Goal: Task Accomplishment & Management: Use online tool/utility

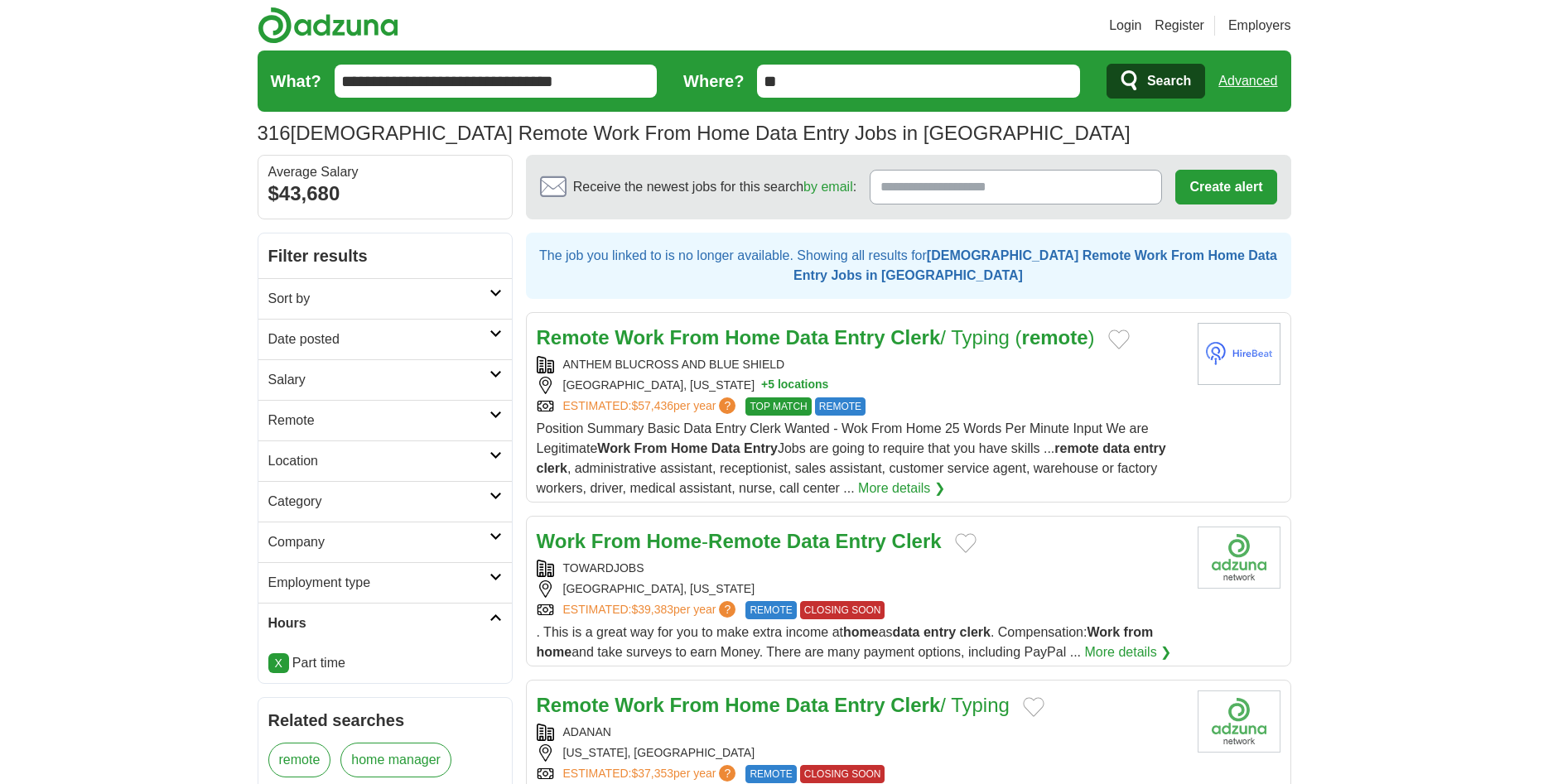
click at [854, 339] on strong "Entry" at bounding box center [859, 338] width 50 height 22
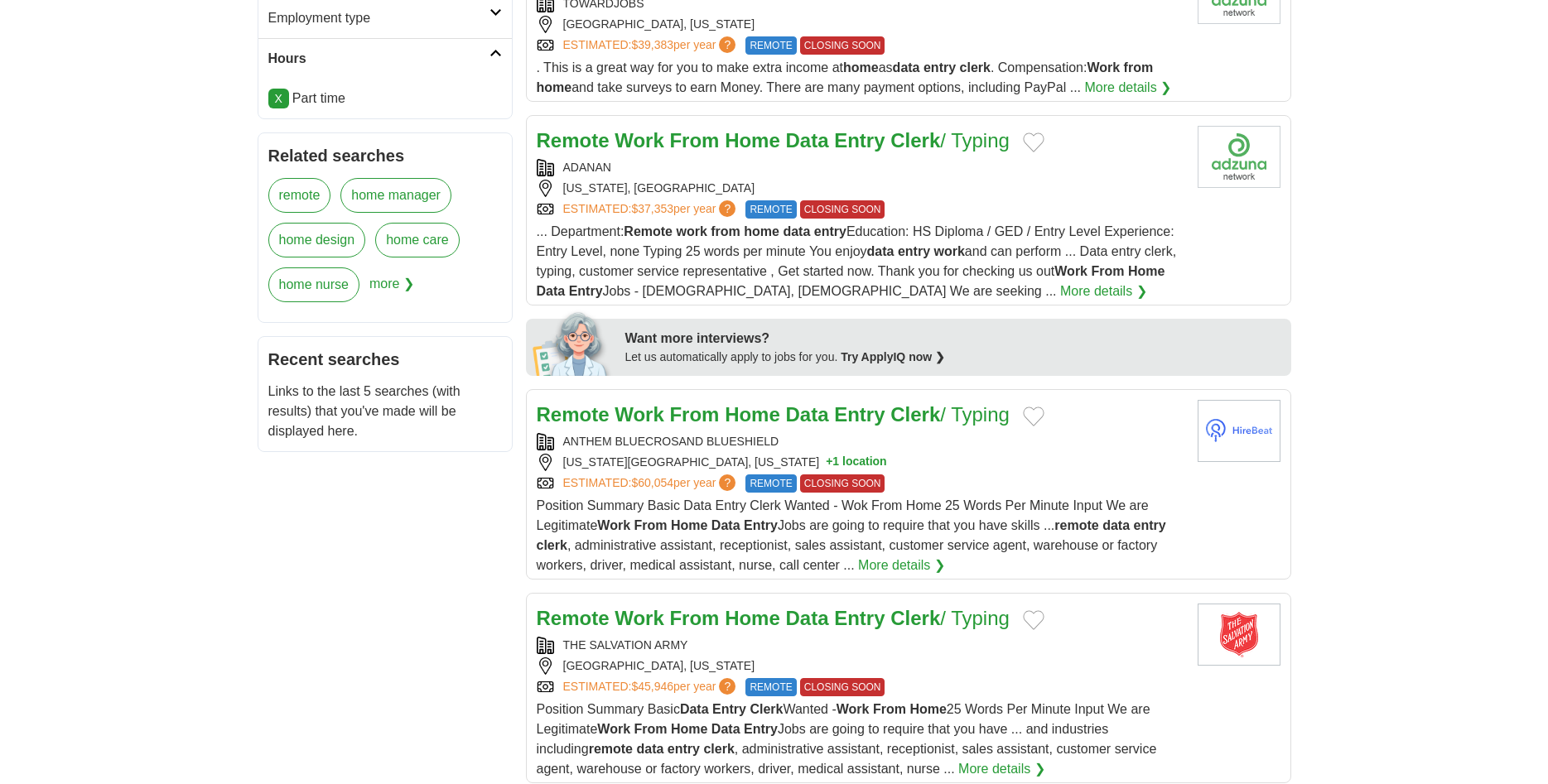
scroll to position [592, 0]
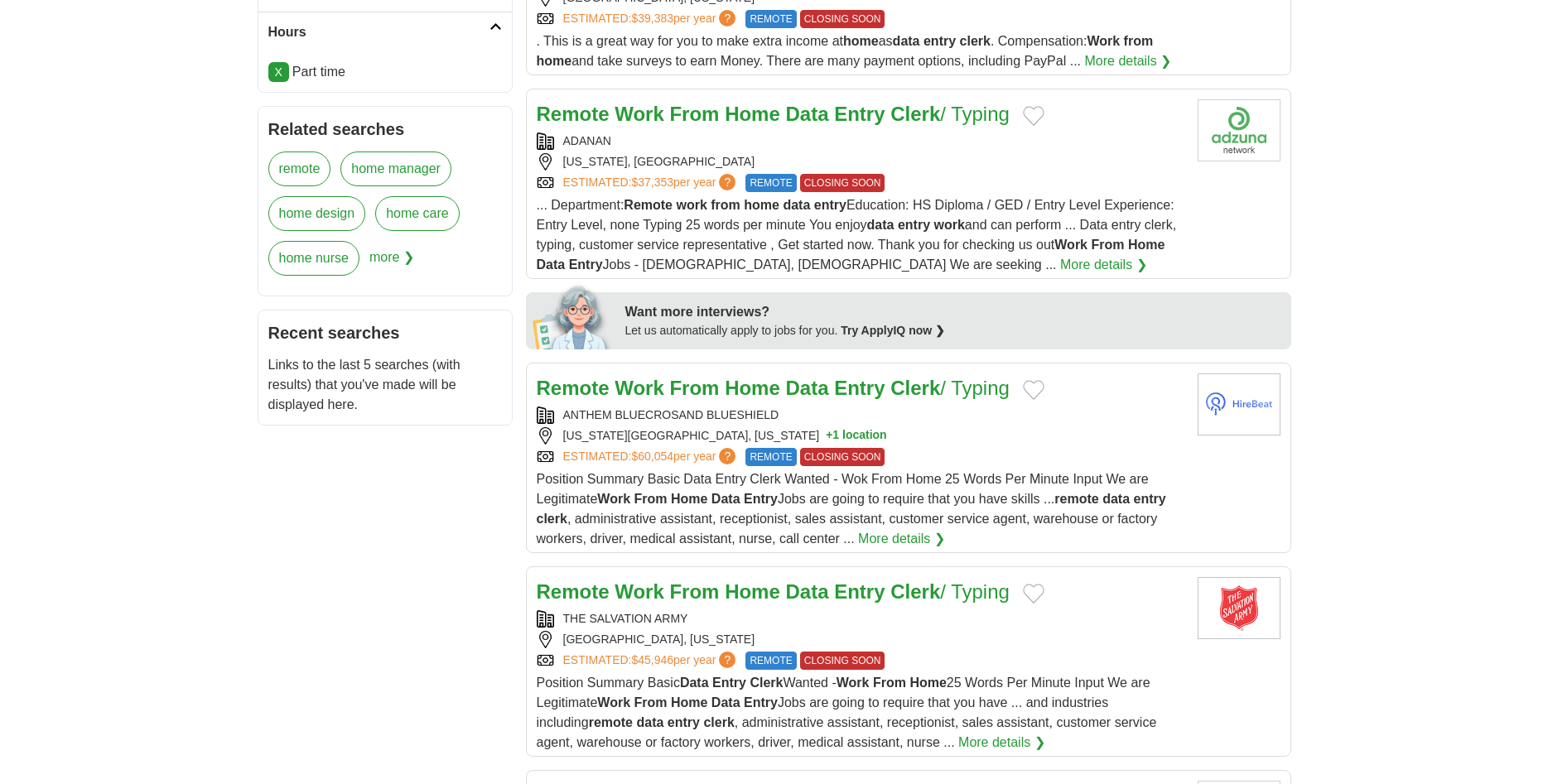
click at [836, 503] on span "Position Summary Basic Data Entry Clerk Wanted - Wok From Home 25 Words Per Min…" at bounding box center [852, 509] width 629 height 74
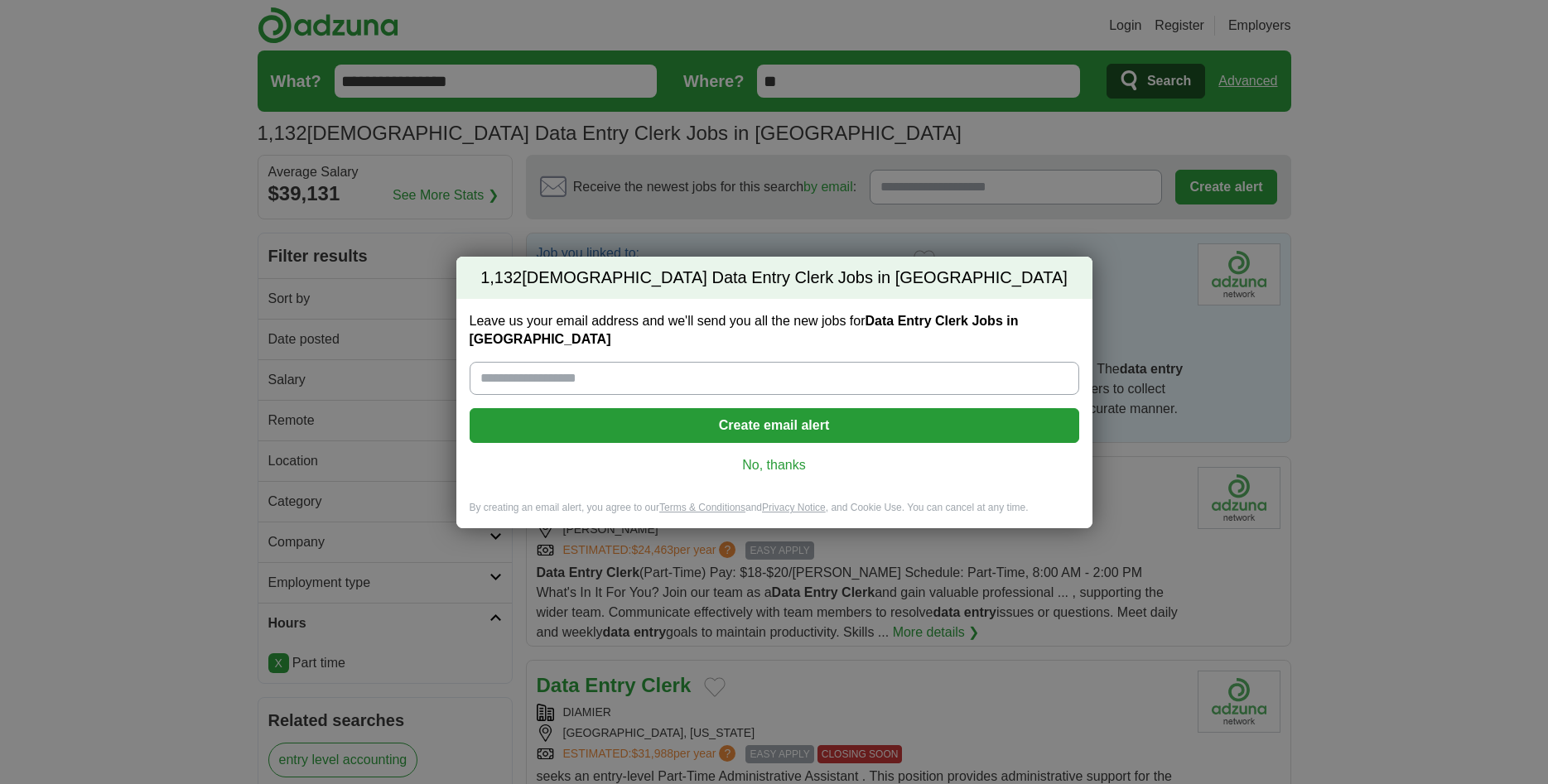
click at [779, 460] on link "No, thanks" at bounding box center [775, 465] width 583 height 18
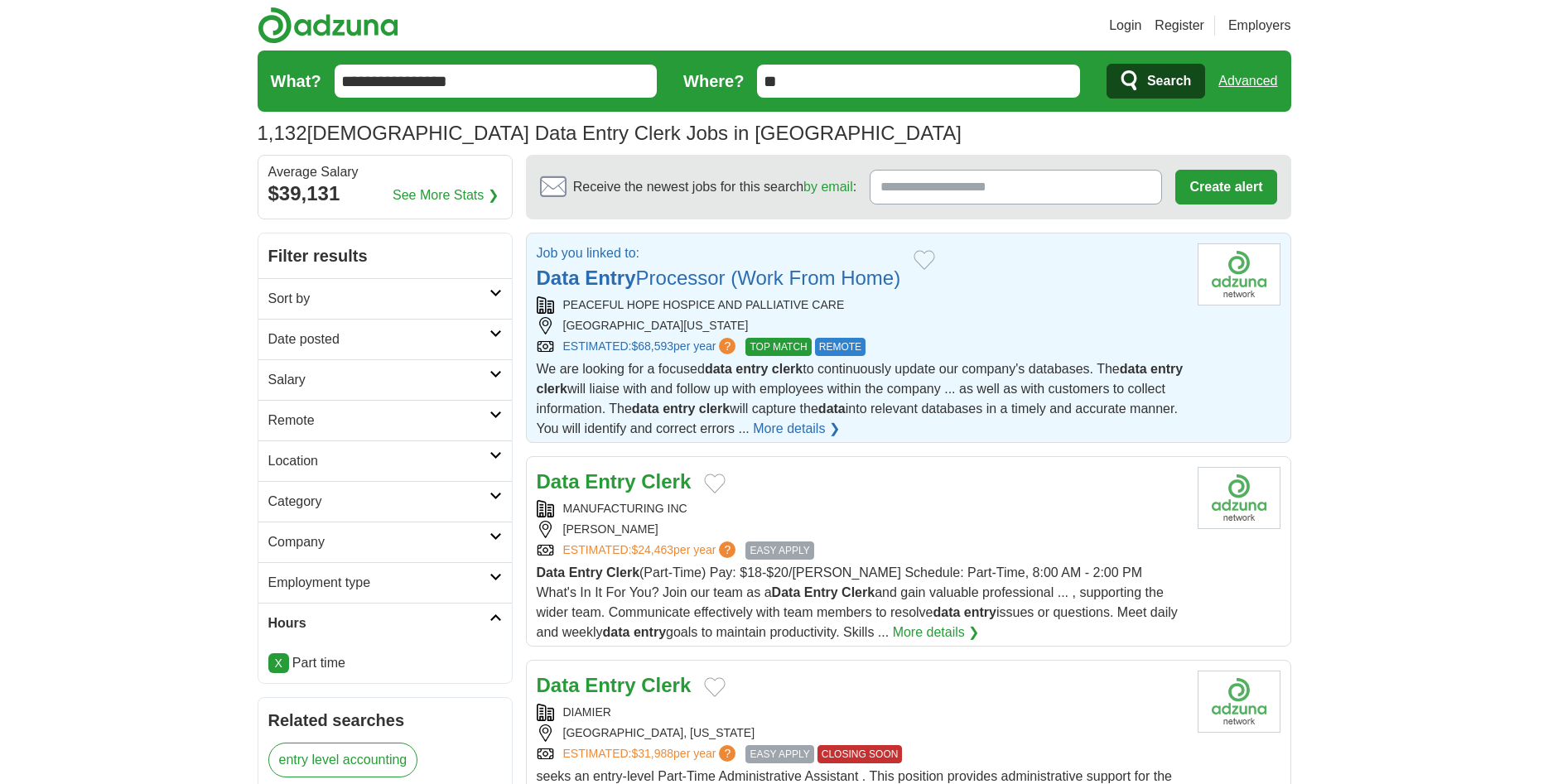
click at [840, 429] on link "More details ❯" at bounding box center [796, 428] width 87 height 20
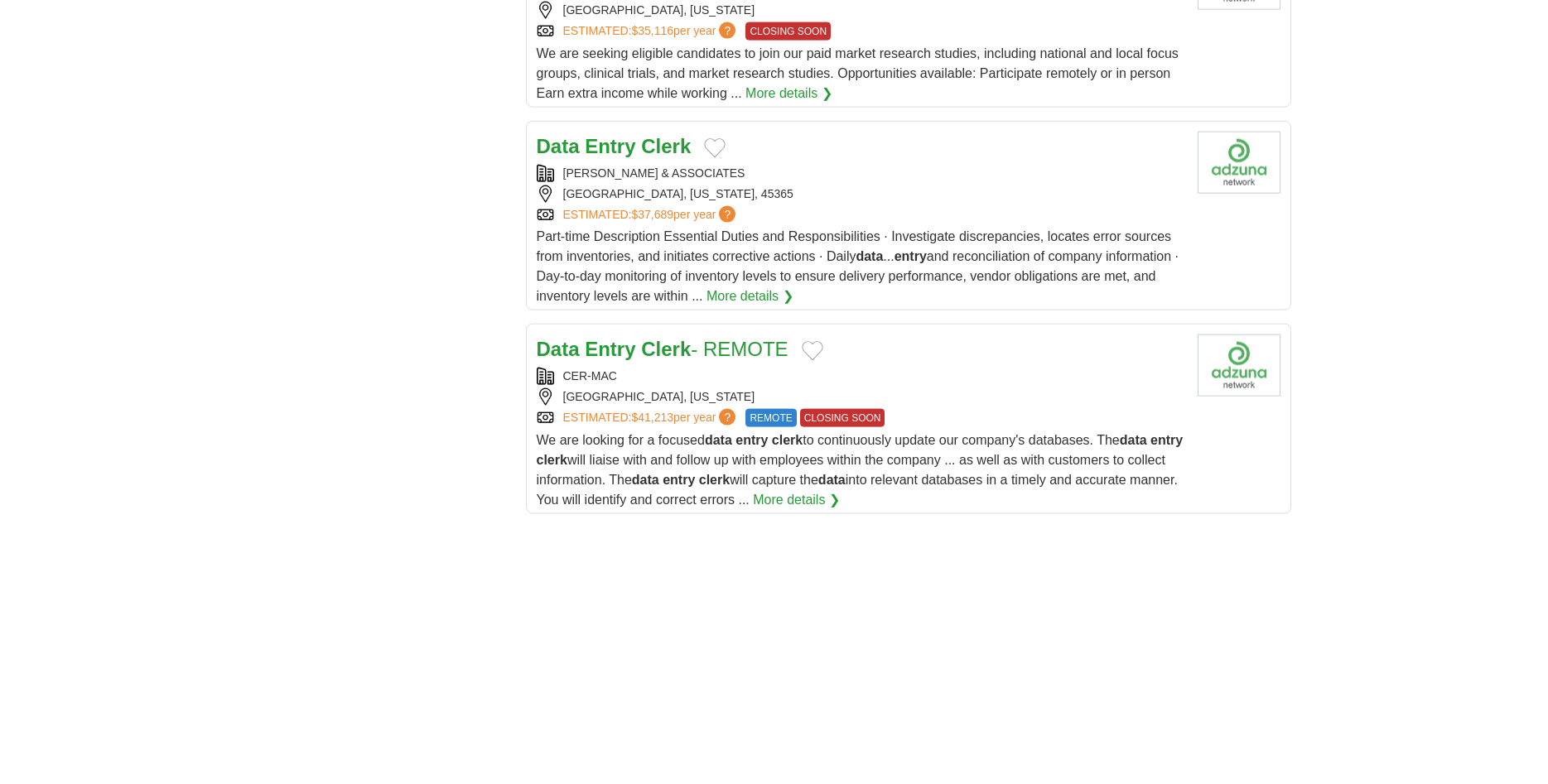
scroll to position [1436, 0]
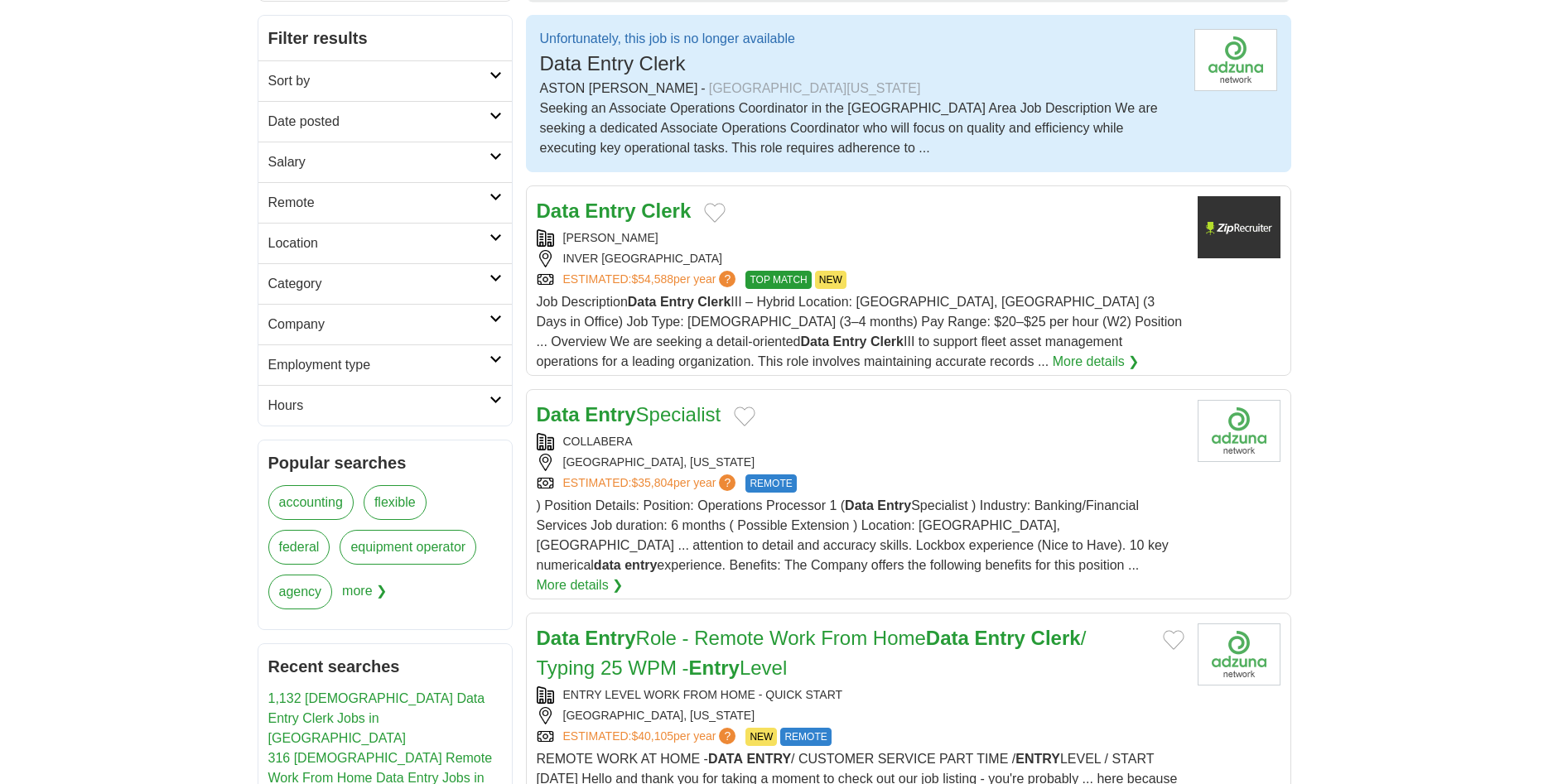
scroll to position [253, 0]
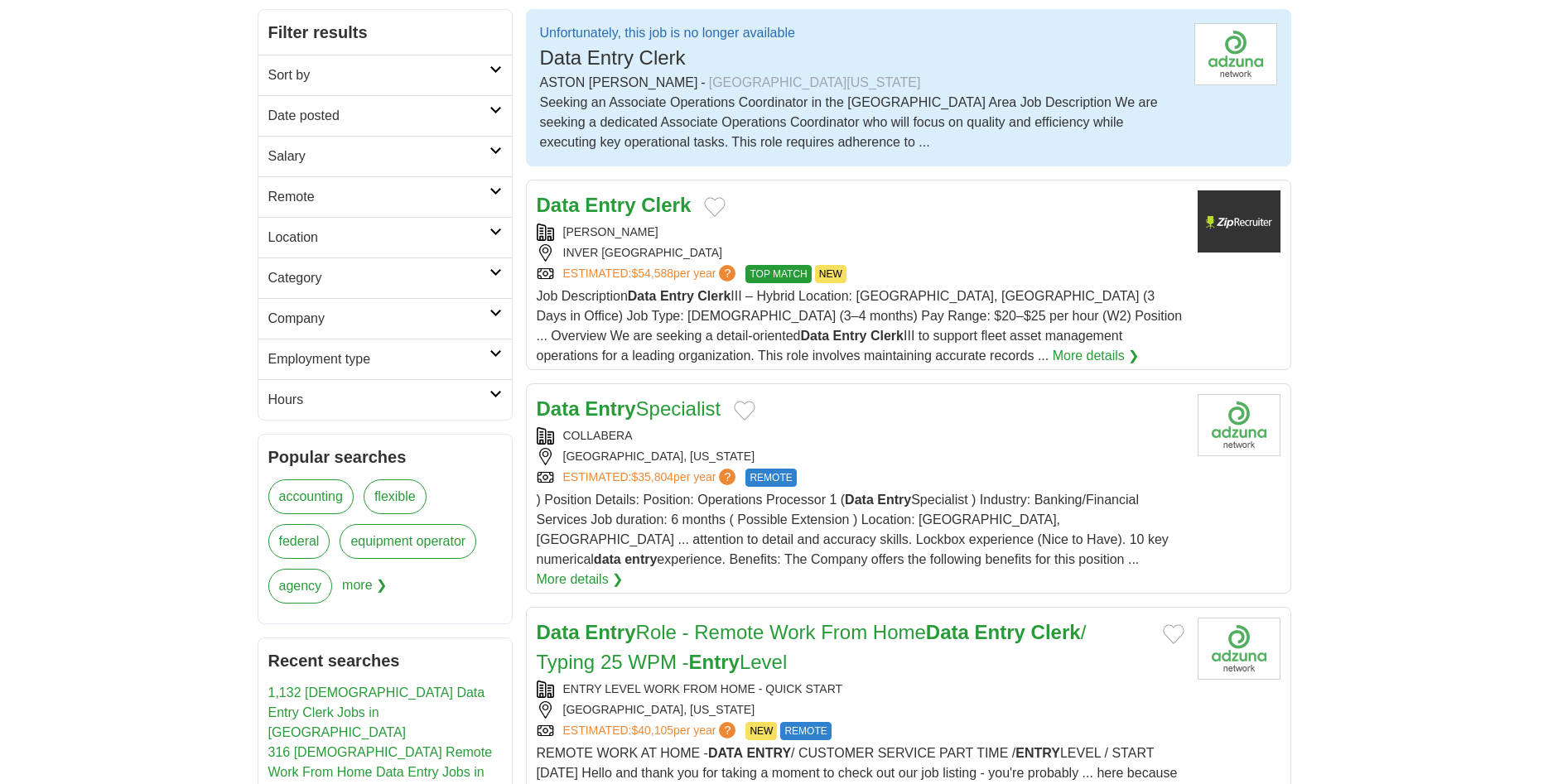
click at [623, 569] on link "More details ❯" at bounding box center [581, 579] width 87 height 20
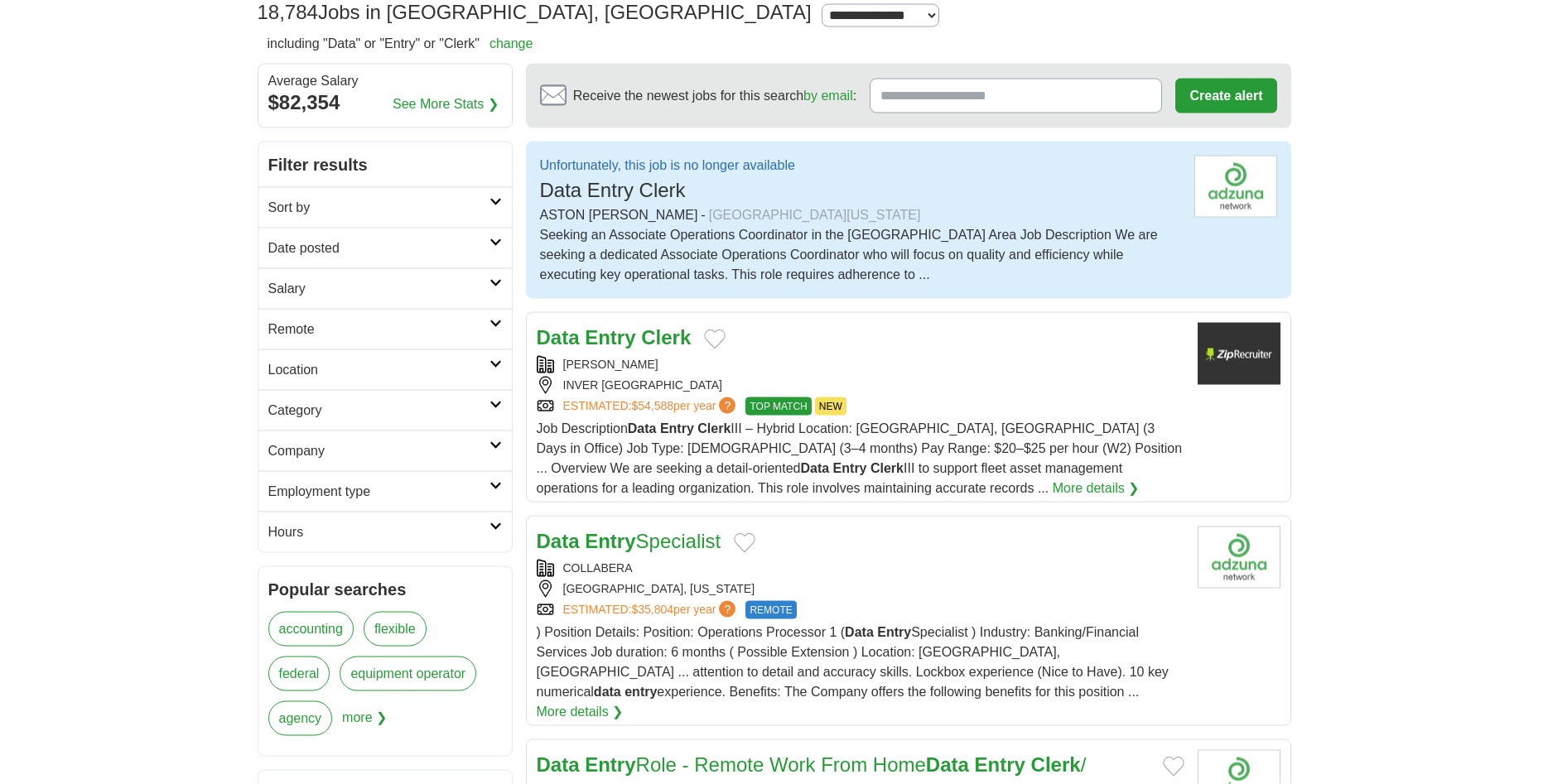
scroll to position [0, 0]
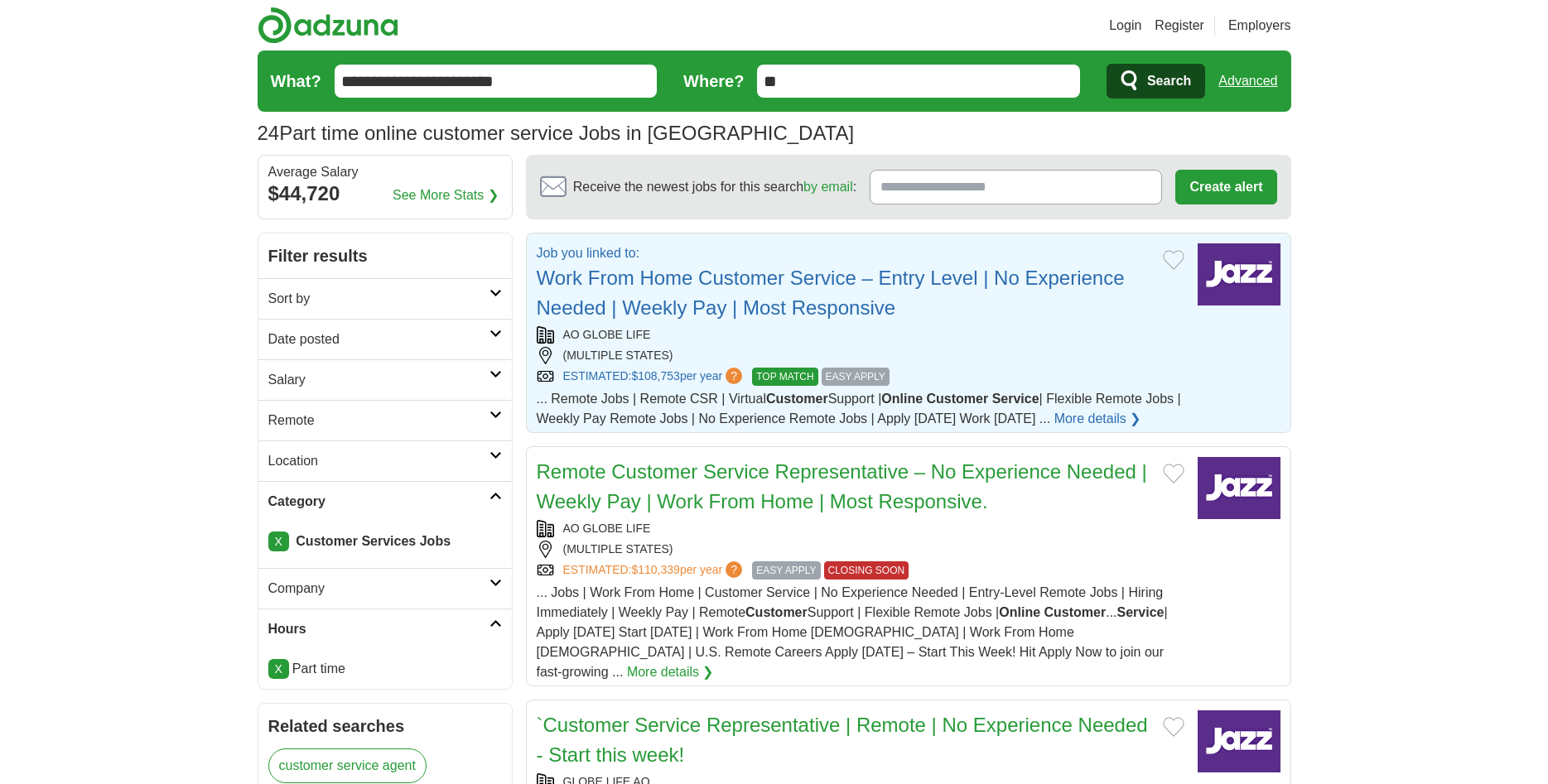
click at [1026, 365] on div "AO GLOBE LIFE (MULTIPLE STATES) ESTIMATED: $108,753 per year ? TOP MATCH EASY A…" at bounding box center [860, 357] width 647 height 60
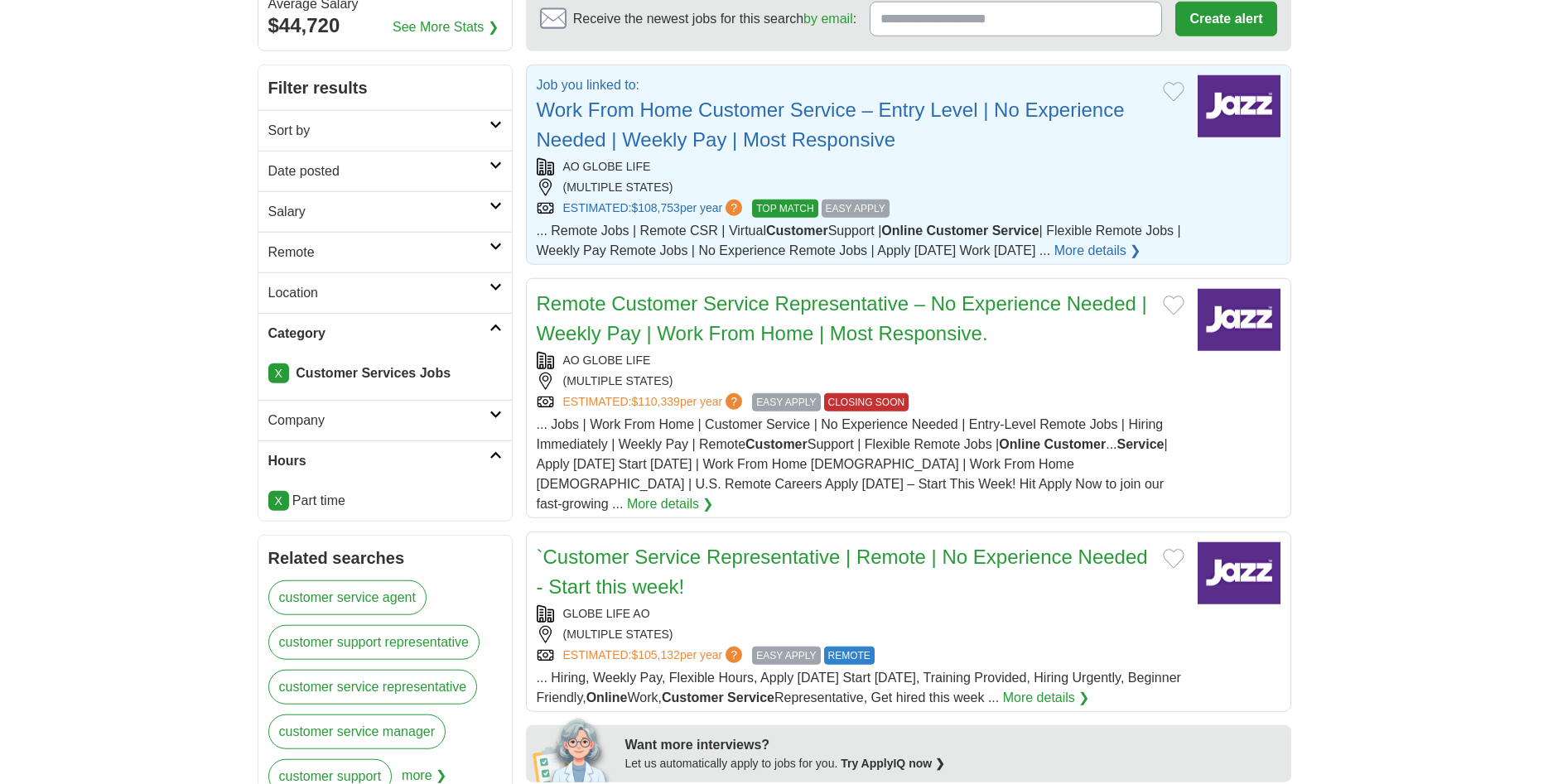
scroll to position [169, 0]
click at [1012, 345] on h2 "Remote Customer Service Representative – No Experience Needed | Weekly Pay | Wo…" at bounding box center [843, 318] width 613 height 60
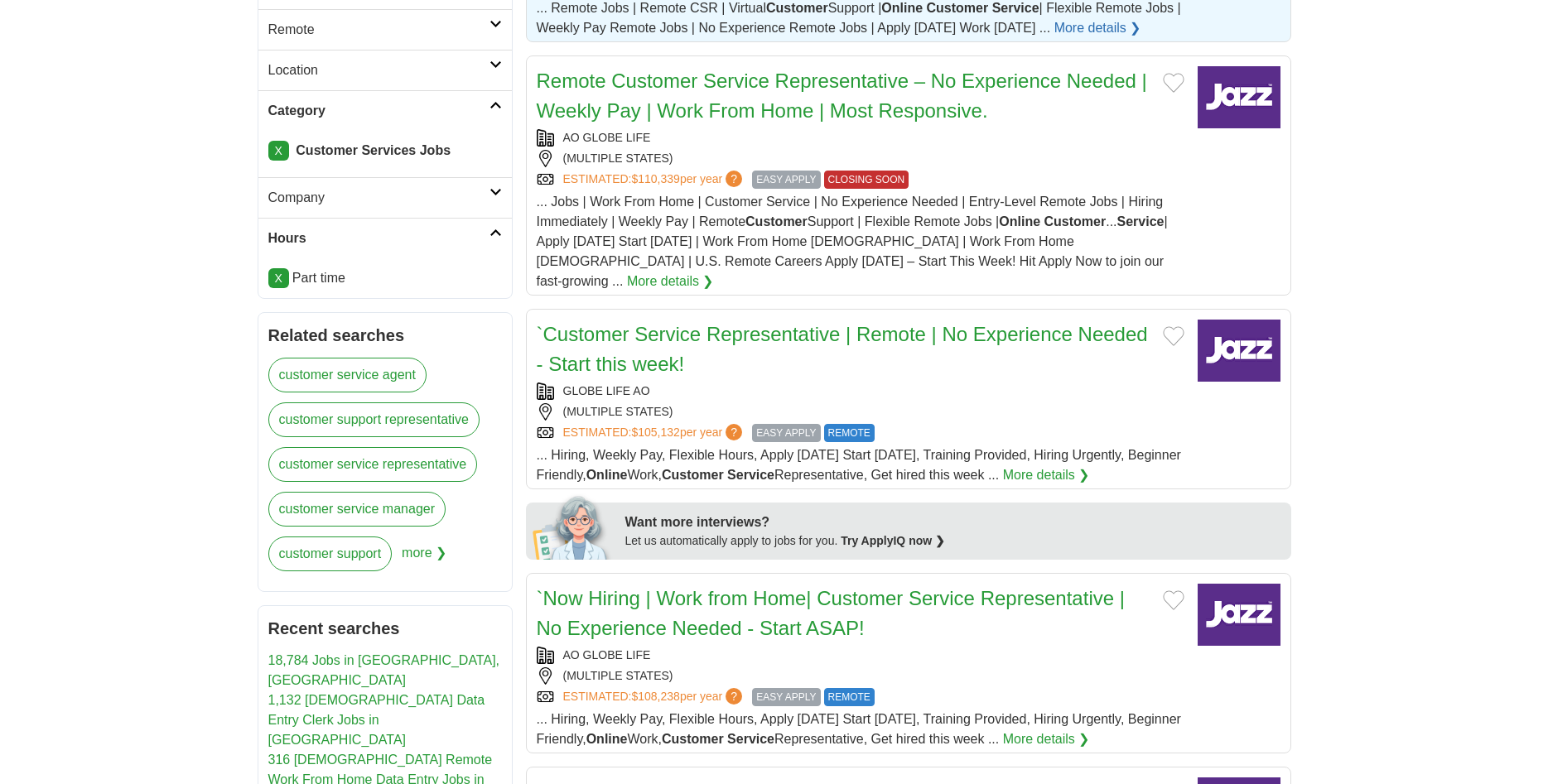
scroll to position [422, 0]
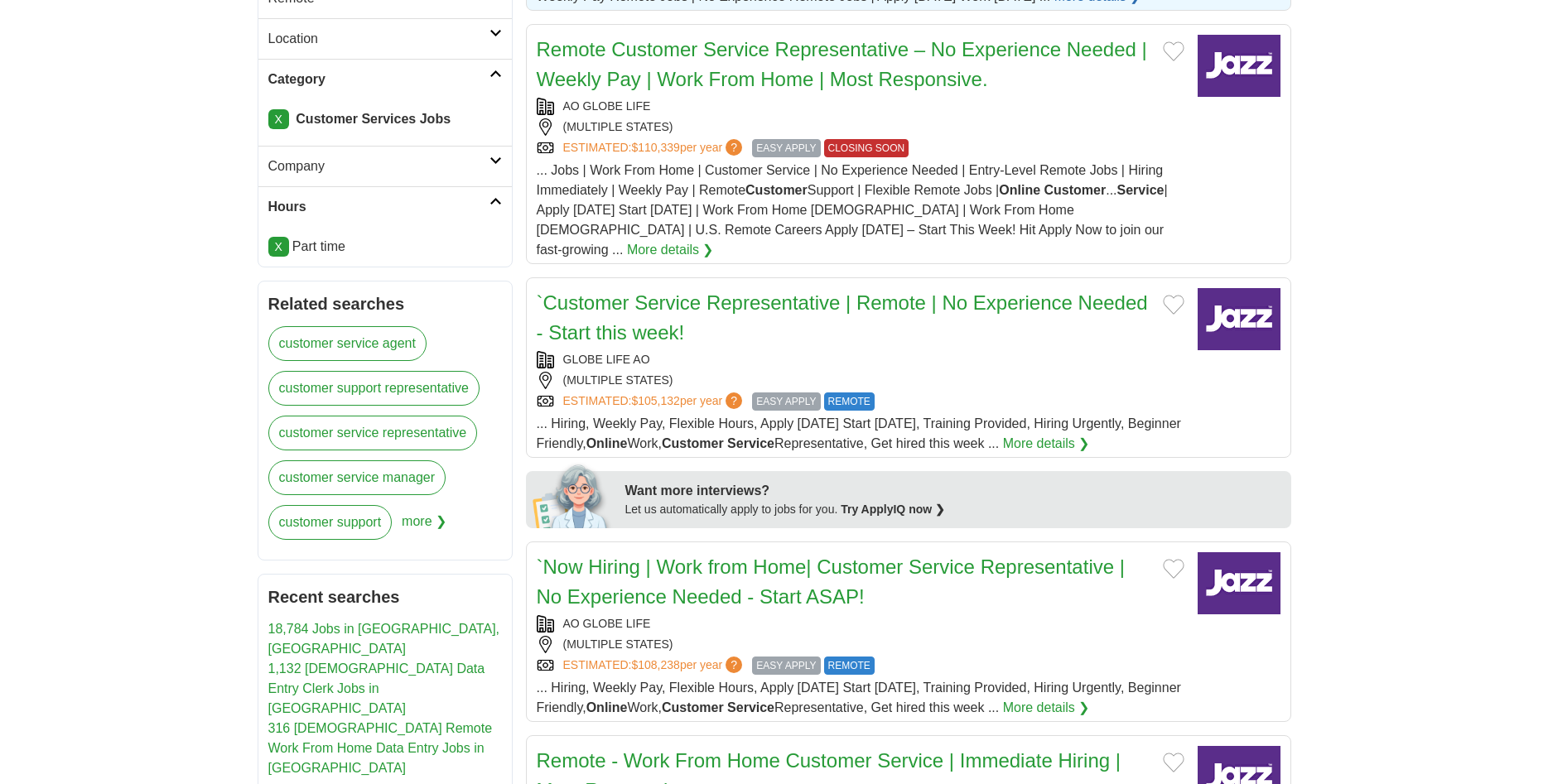
click at [1051, 427] on span "... Hiring, Weekly Pay, Flexible Hours, Apply Today Start Tomorrow, Training Pr…" at bounding box center [860, 433] width 645 height 34
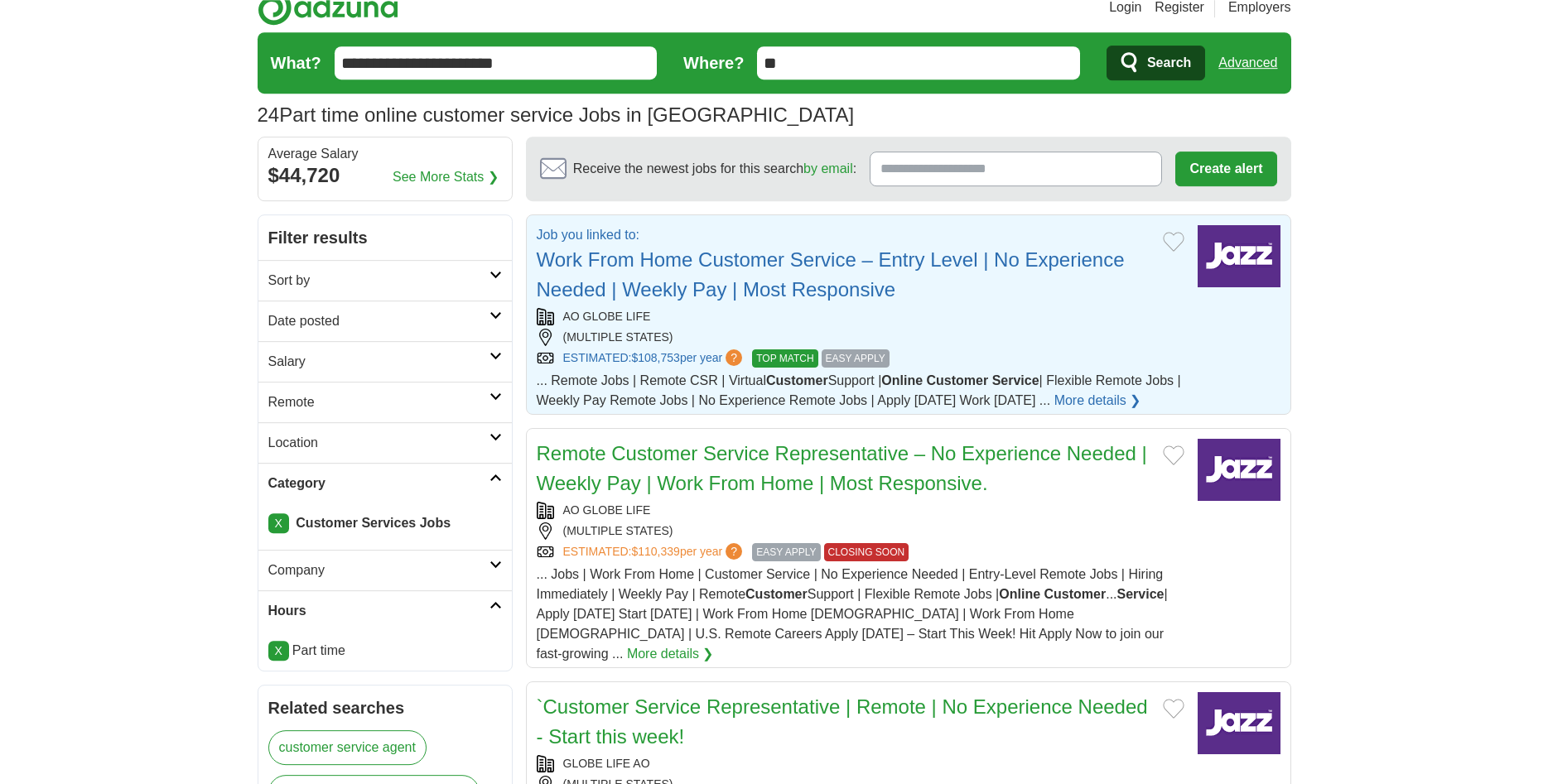
scroll to position [0, 0]
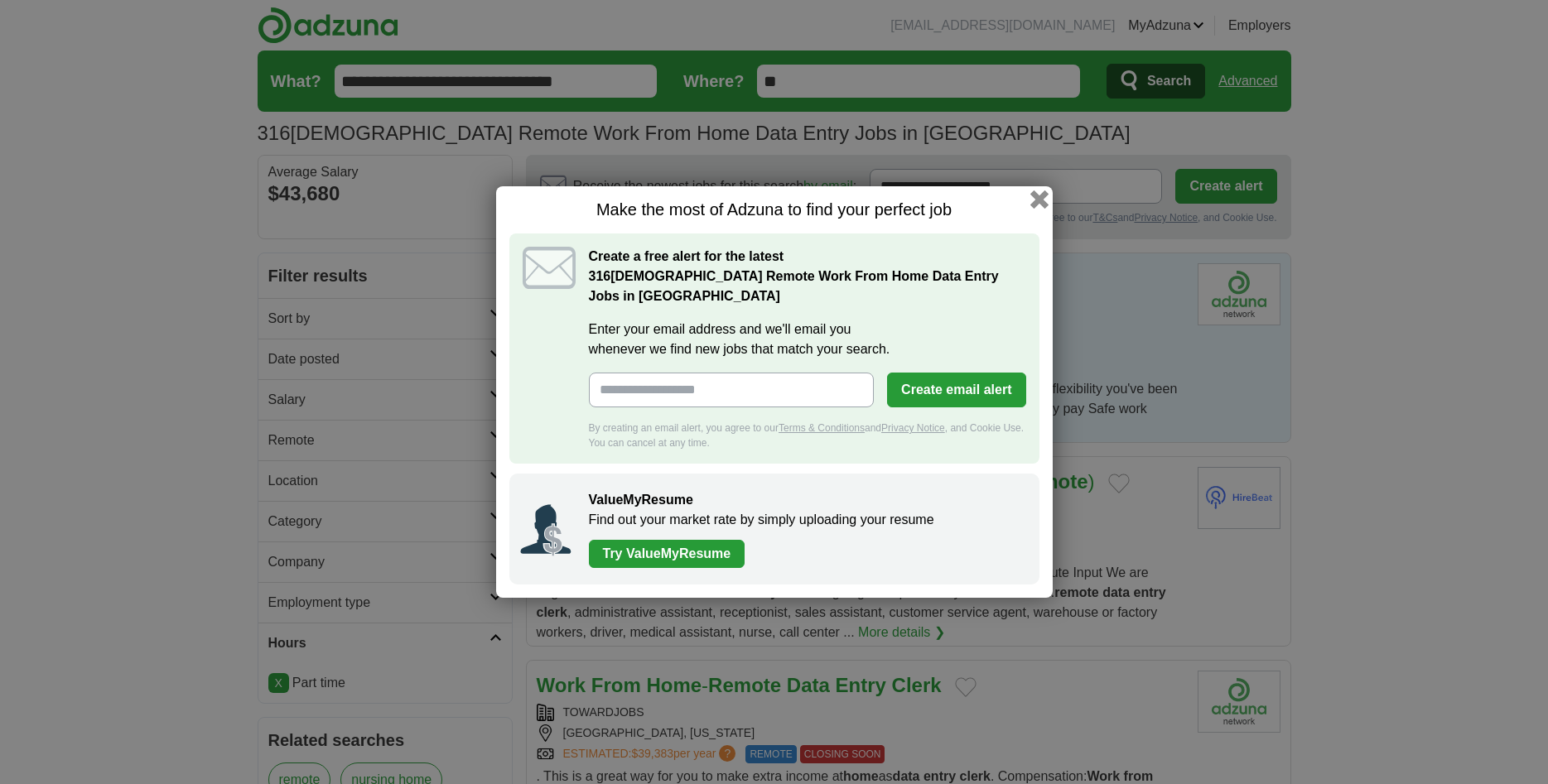
click at [1040, 197] on button "button" at bounding box center [1038, 199] width 18 height 18
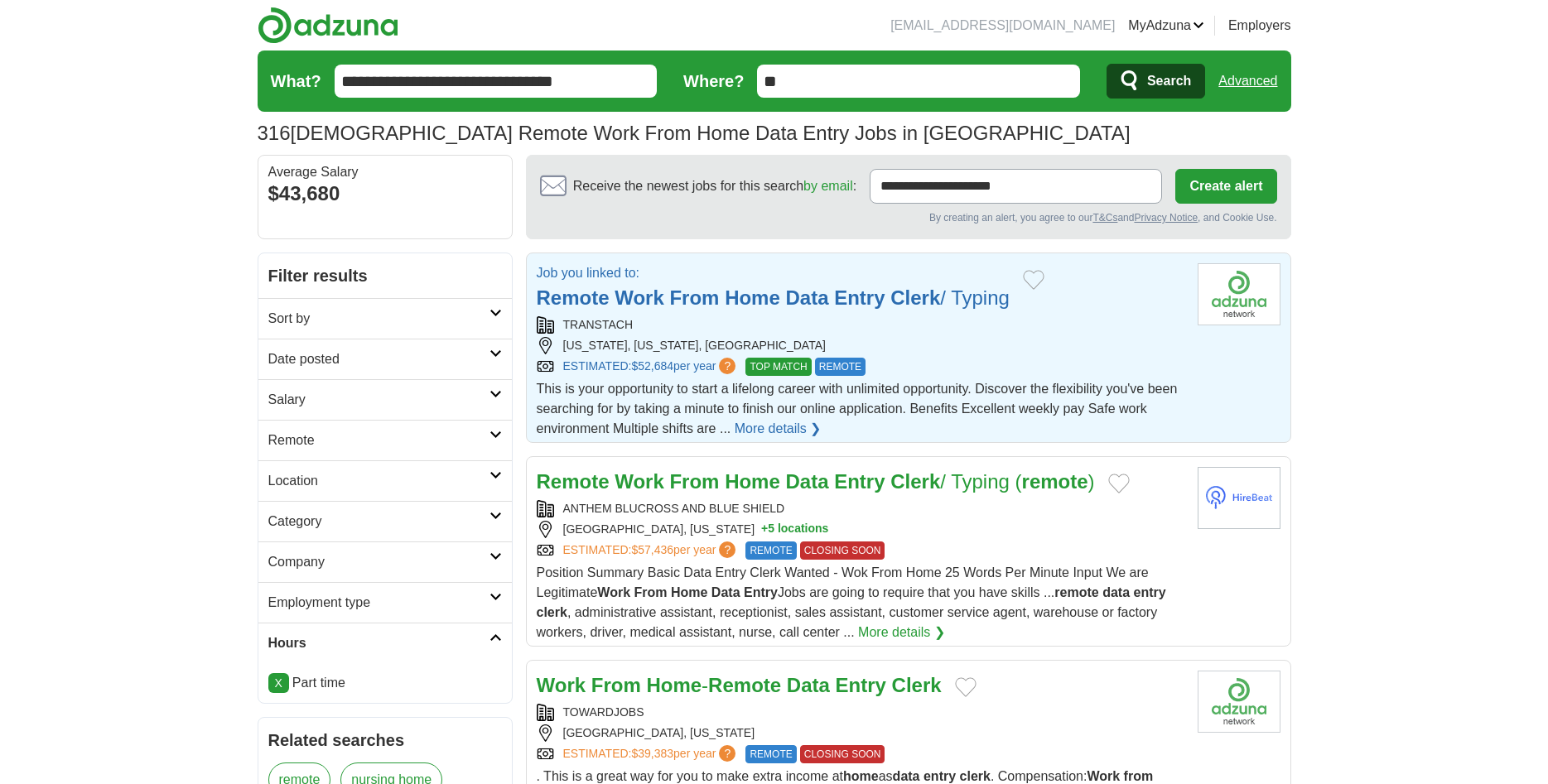
click at [787, 432] on link "More details ❯" at bounding box center [778, 428] width 87 height 20
click at [1057, 604] on div "Position Summary Basic Data Entry Clerk Wanted - Wok From Home 25 Words Per Min…" at bounding box center [860, 603] width 647 height 80
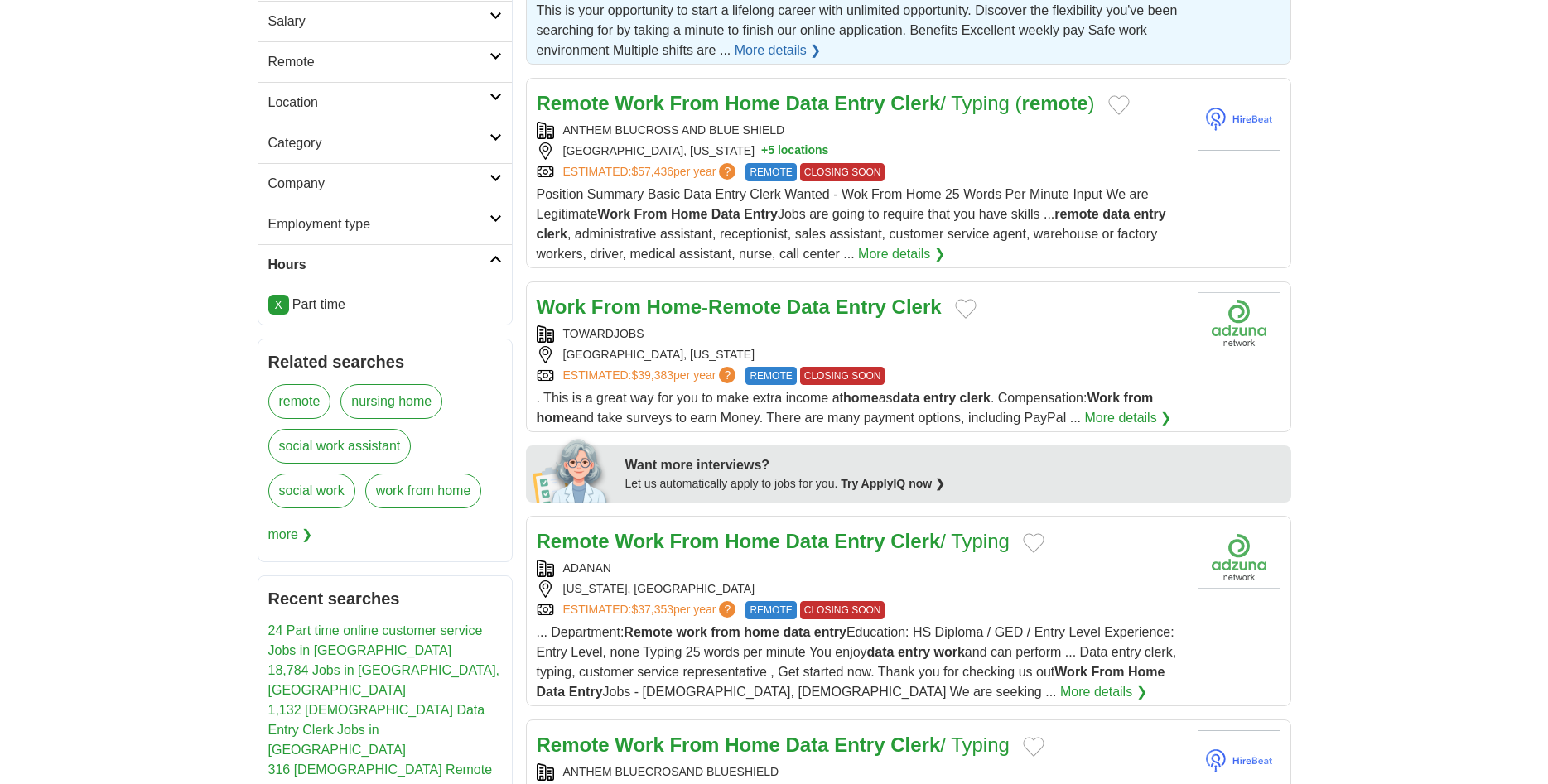
scroll to position [253, 0]
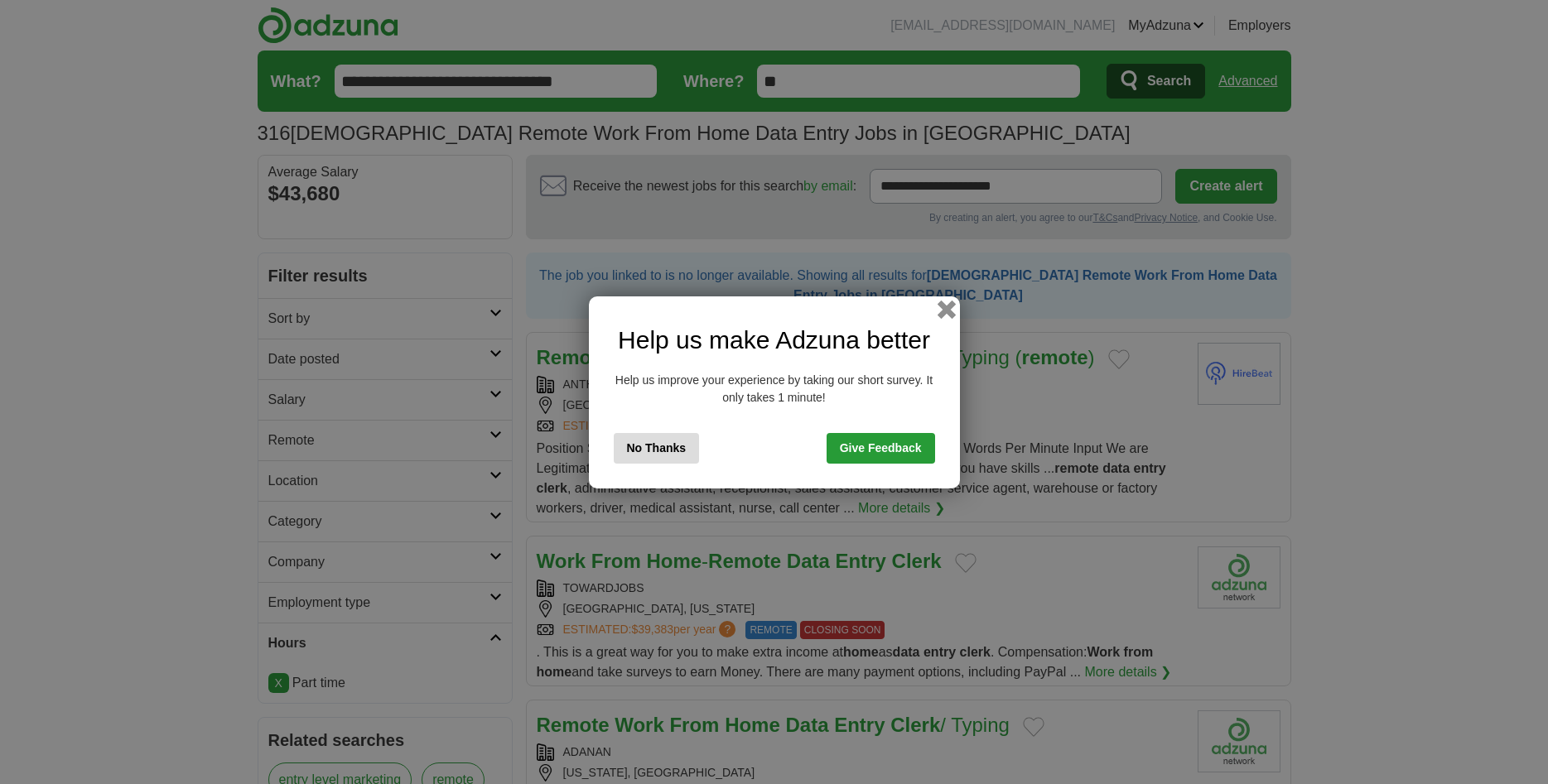
click at [943, 310] on button "button" at bounding box center [945, 309] width 18 height 18
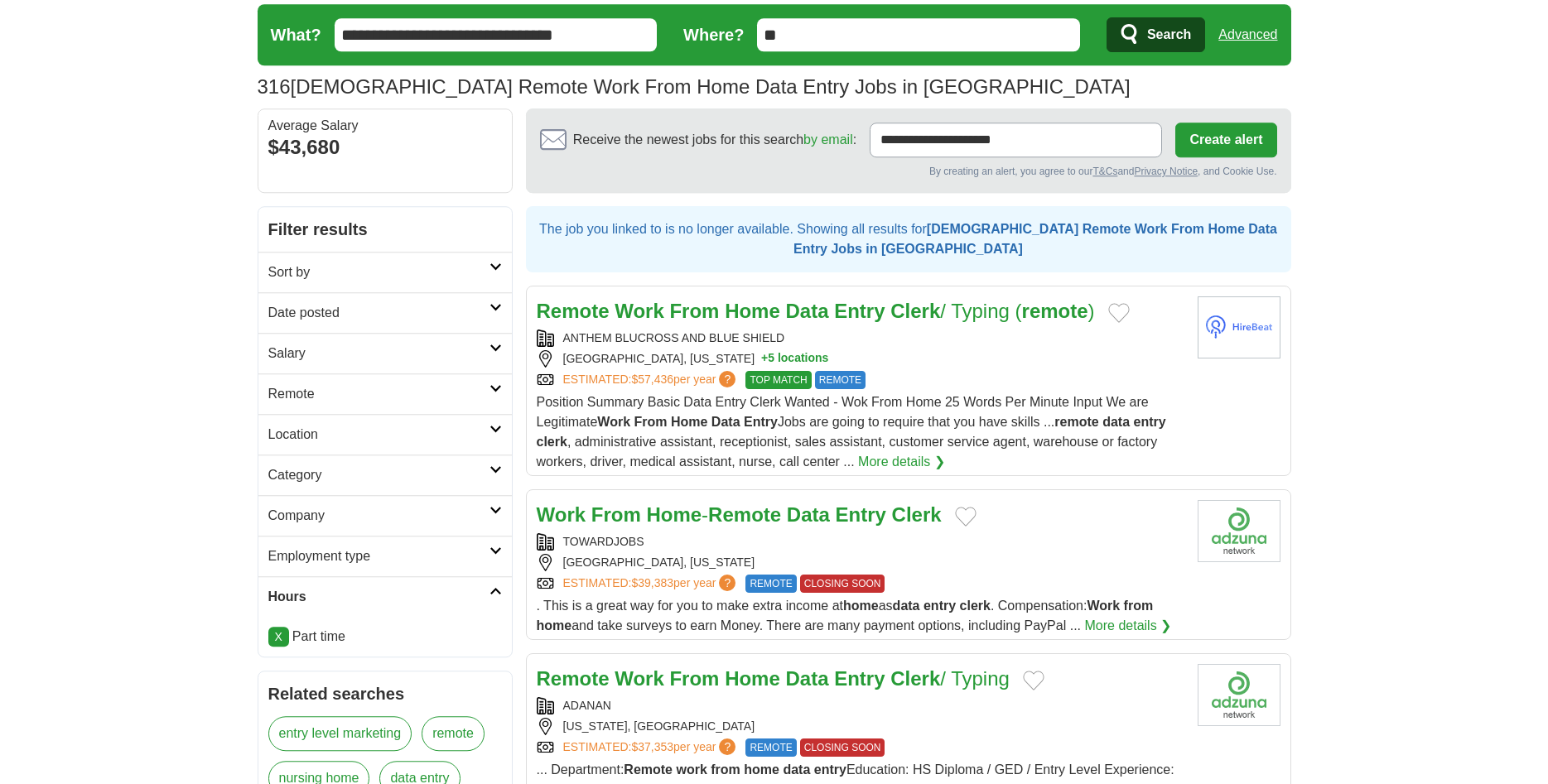
scroll to position [85, 0]
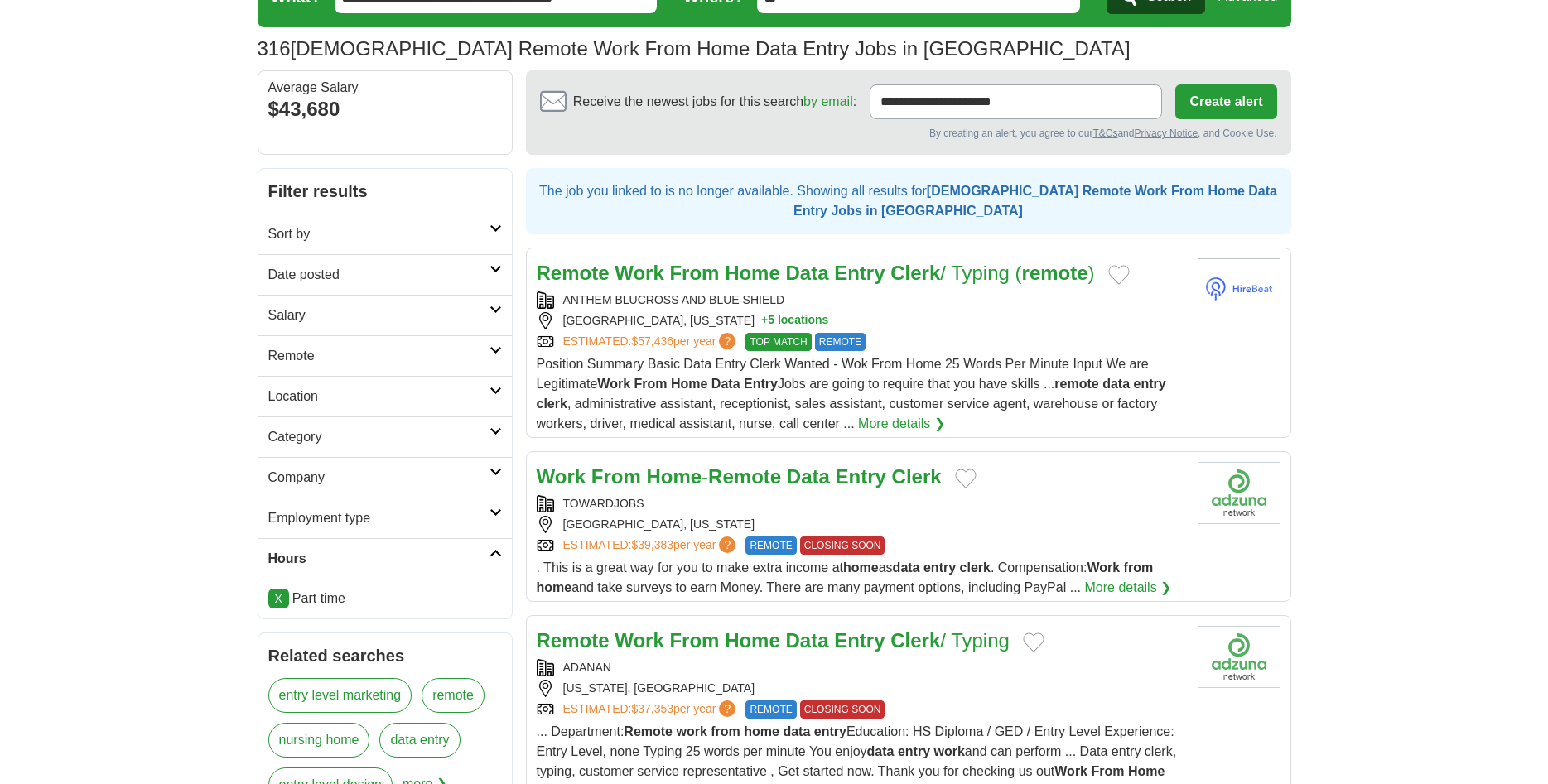
click at [761, 320] on button "+ 5 locations" at bounding box center [795, 321] width 67 height 17
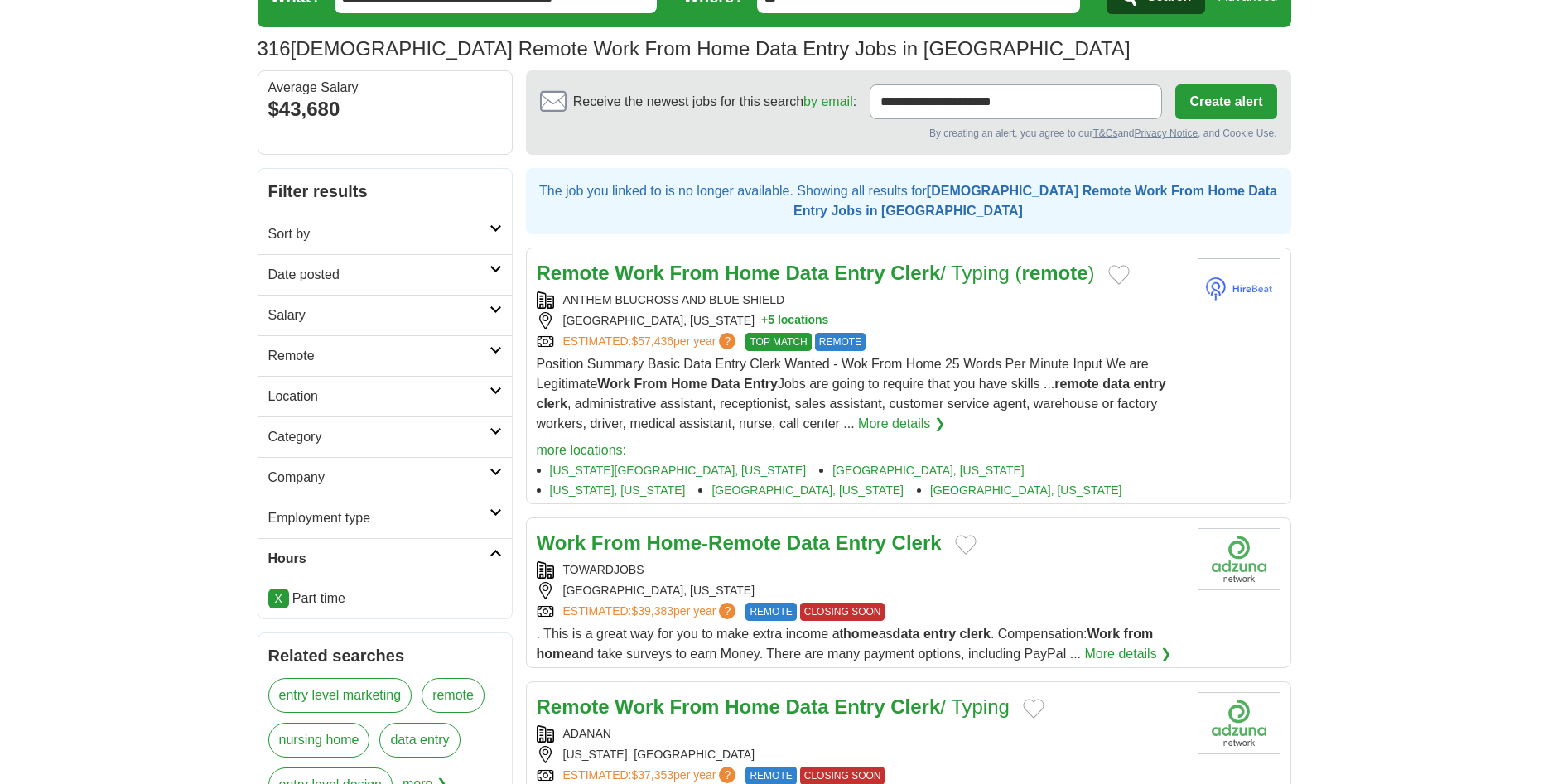
click at [786, 313] on button "+ 5 locations" at bounding box center [795, 321] width 67 height 17
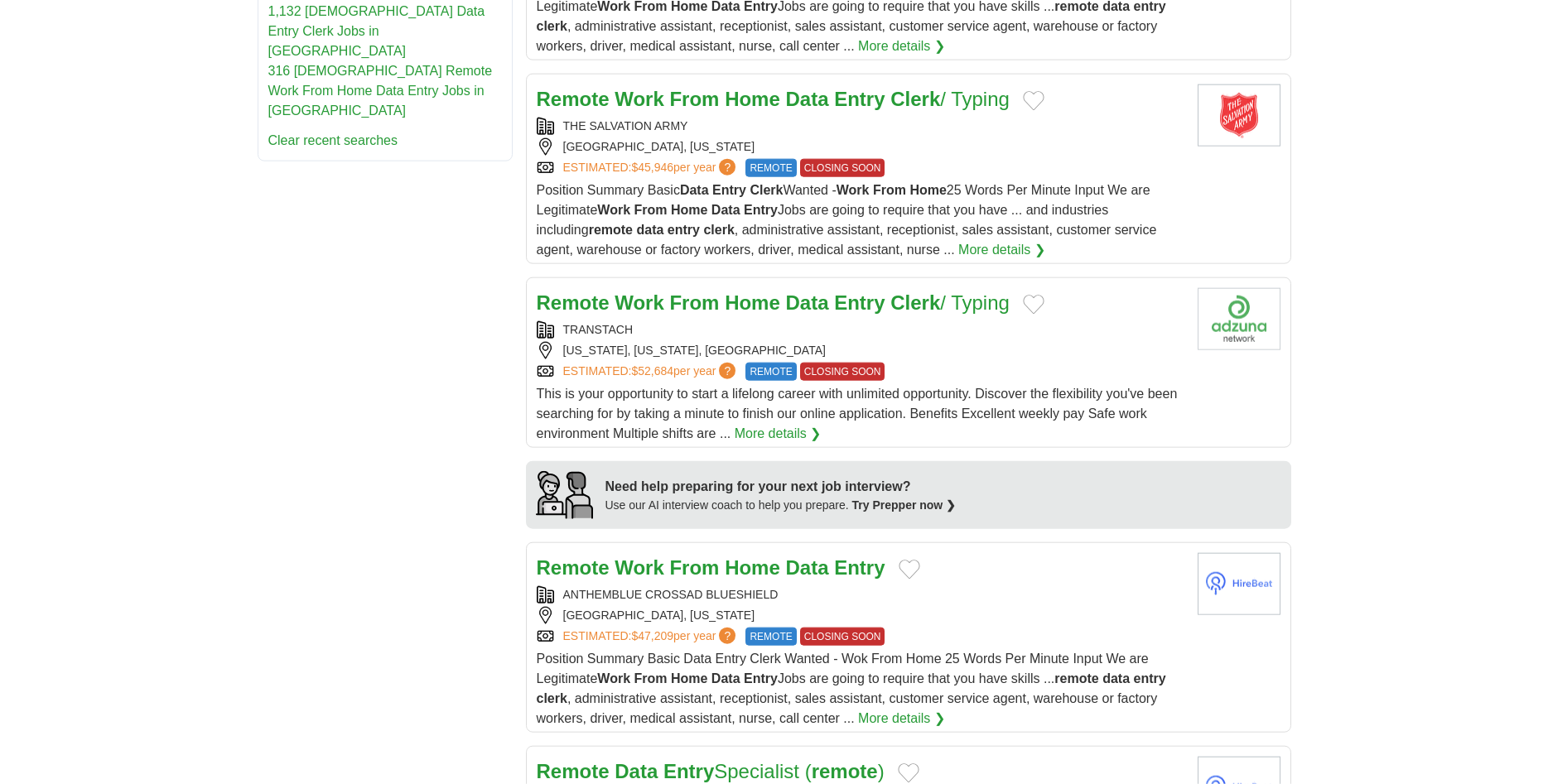
scroll to position [1098, 0]
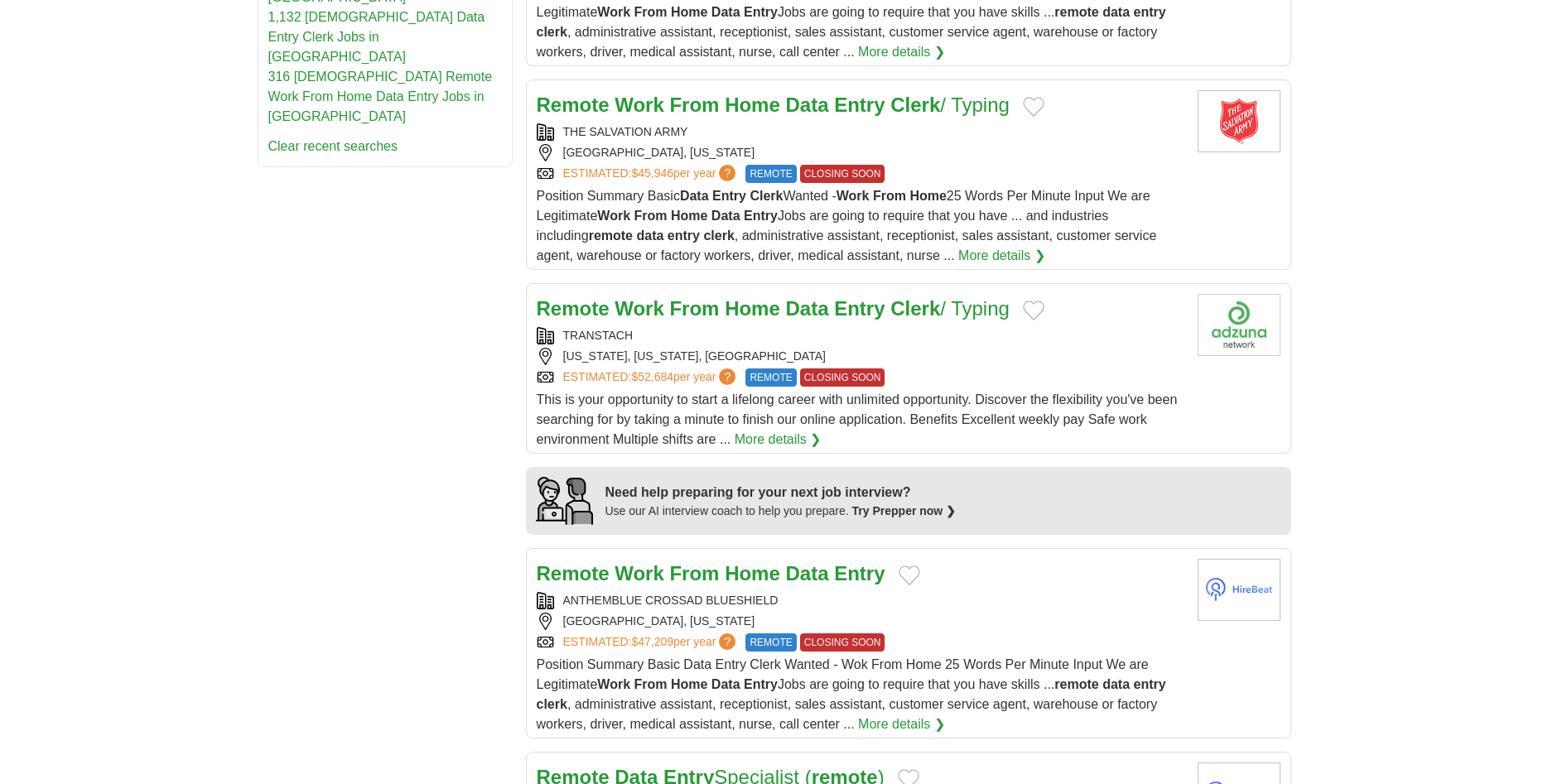
click at [1031, 417] on span "This is your opportunity to start a lifelong career with unlimited opportunity.…" at bounding box center [858, 419] width 641 height 54
click at [840, 317] on strong "Entry" at bounding box center [859, 309] width 50 height 22
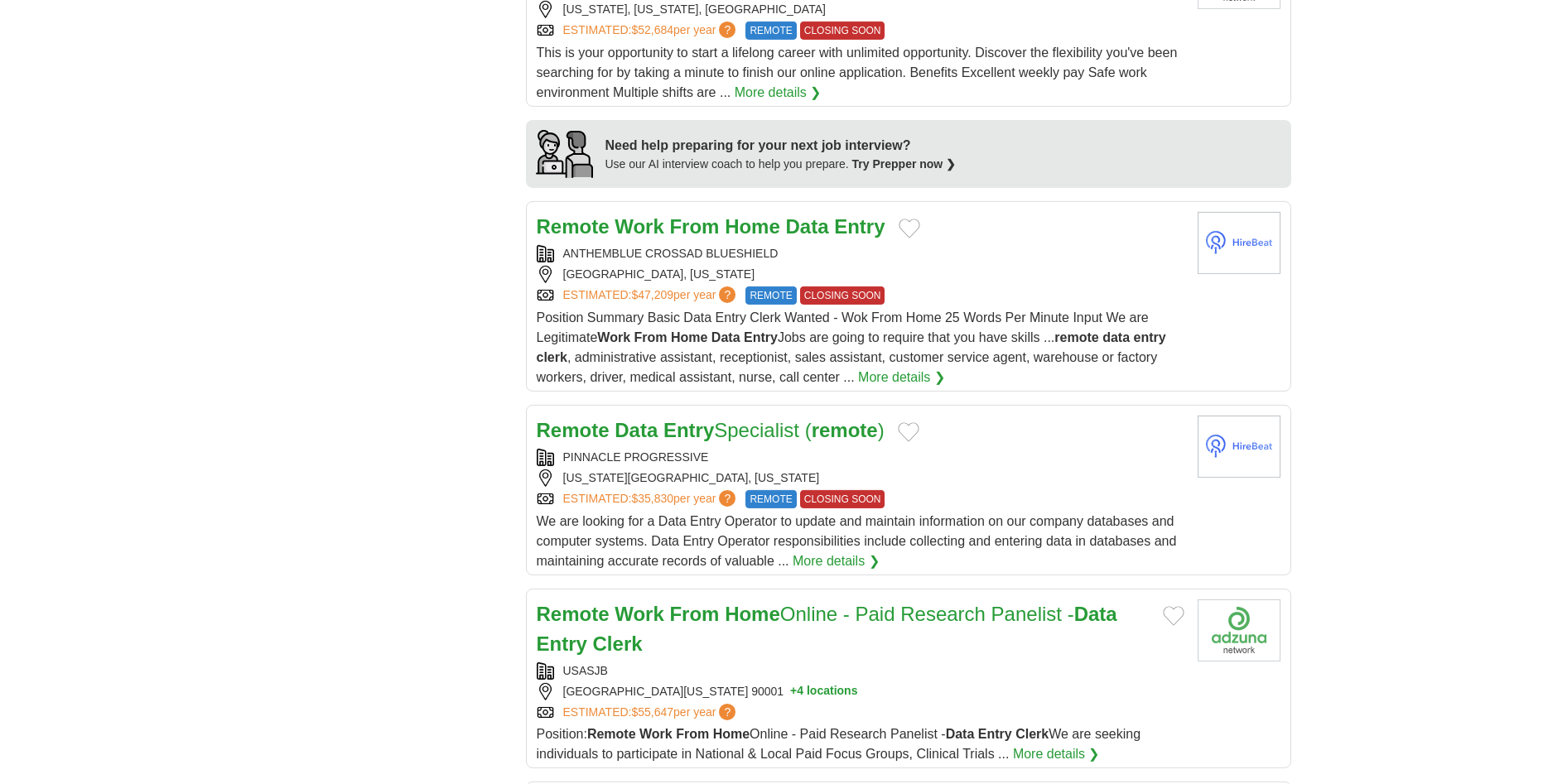
scroll to position [1352, 0]
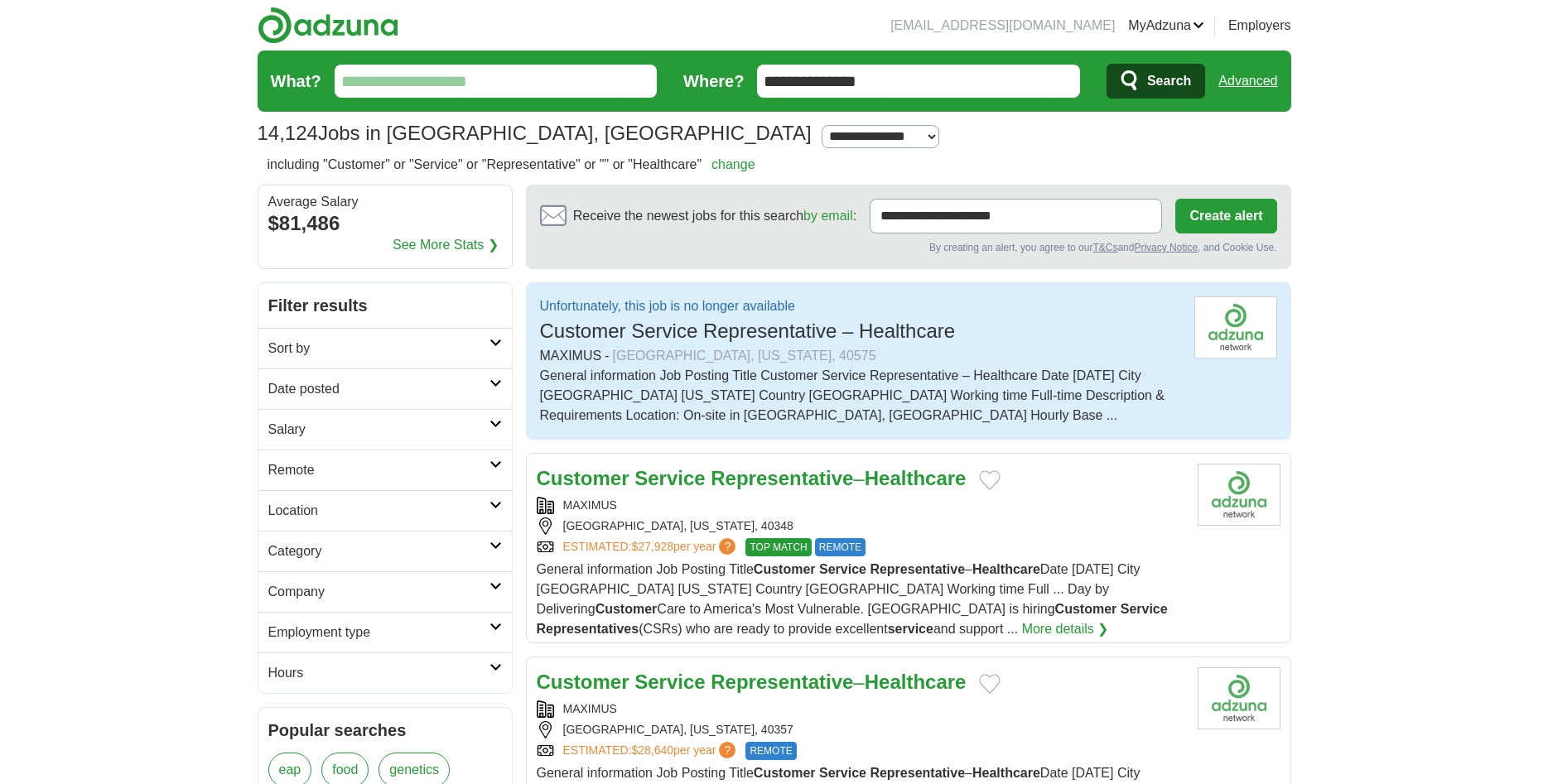
click at [971, 593] on span "General information Job Posting Title Customer Service Representative – Healthc…" at bounding box center [853, 599] width 631 height 74
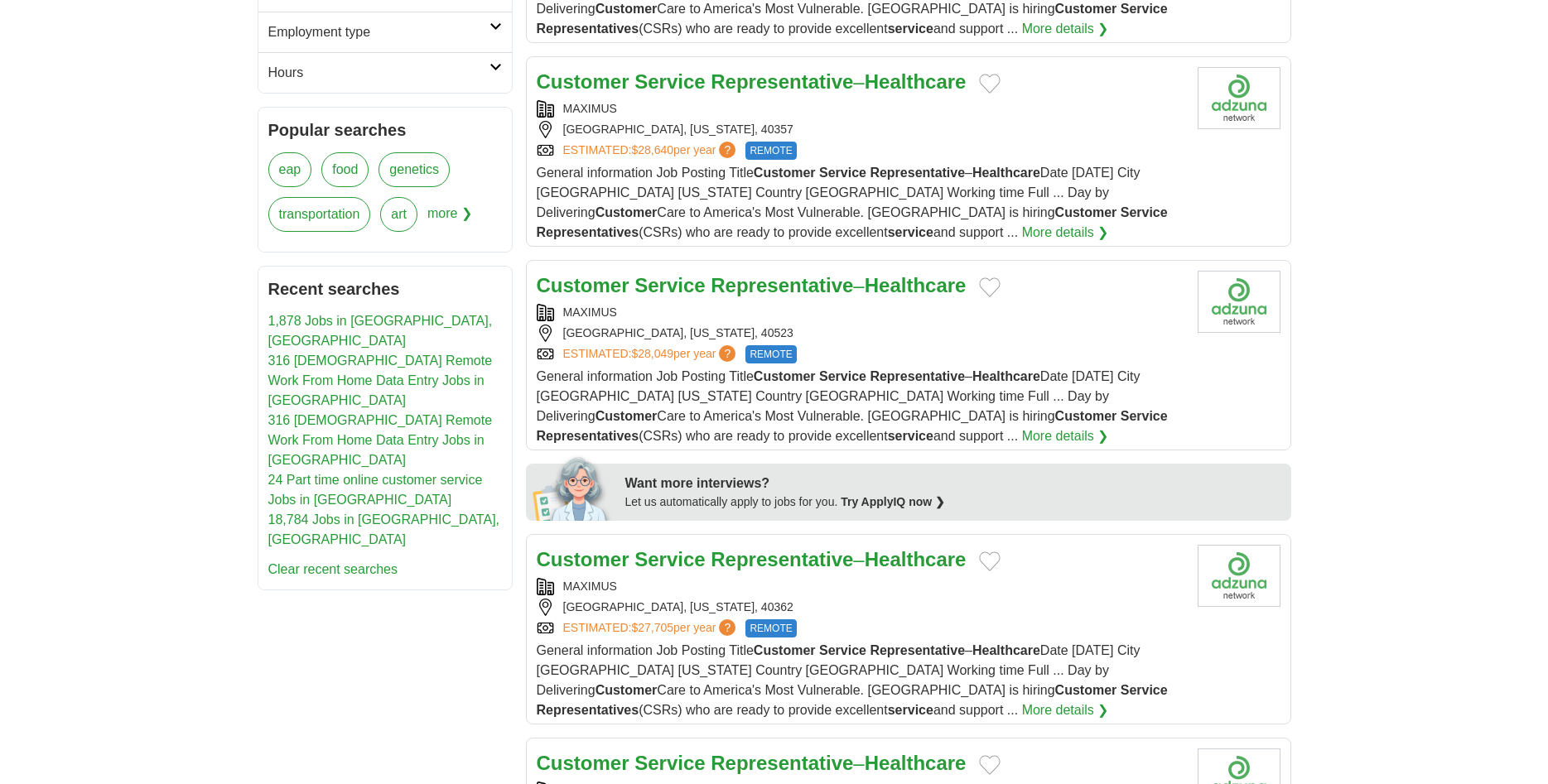
scroll to position [592, 0]
